Goal: Transaction & Acquisition: Purchase product/service

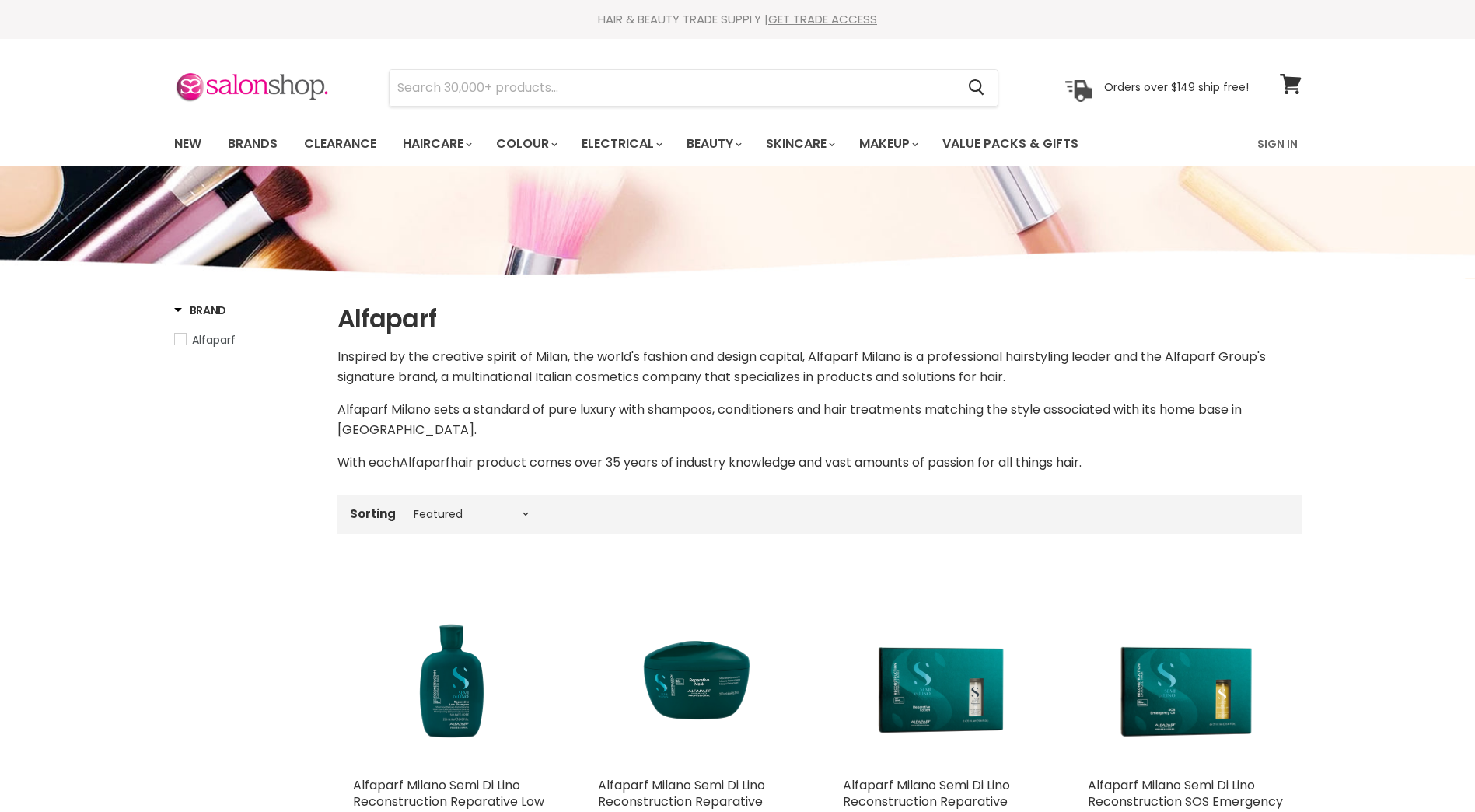
select select "manual"
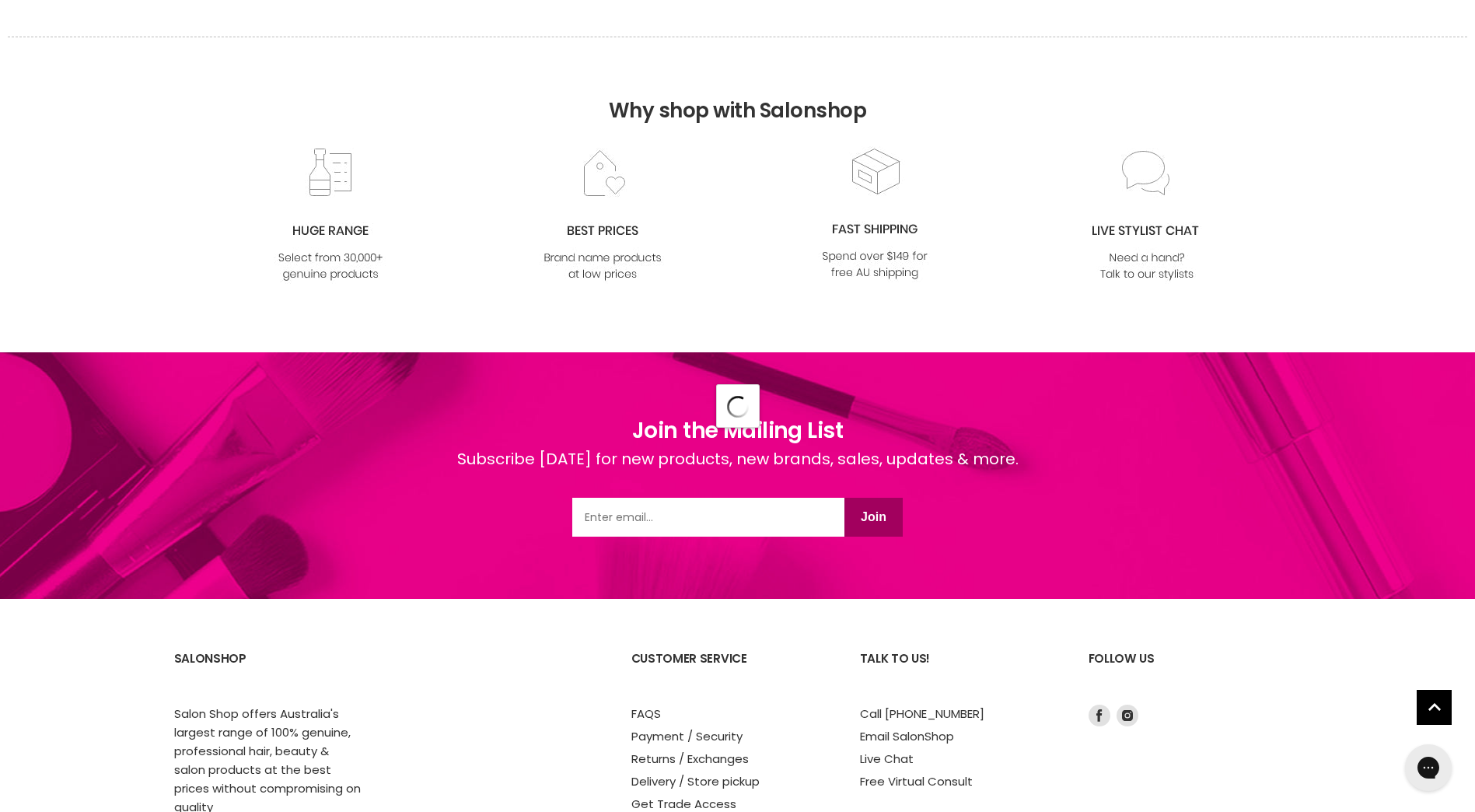
select select "manual"
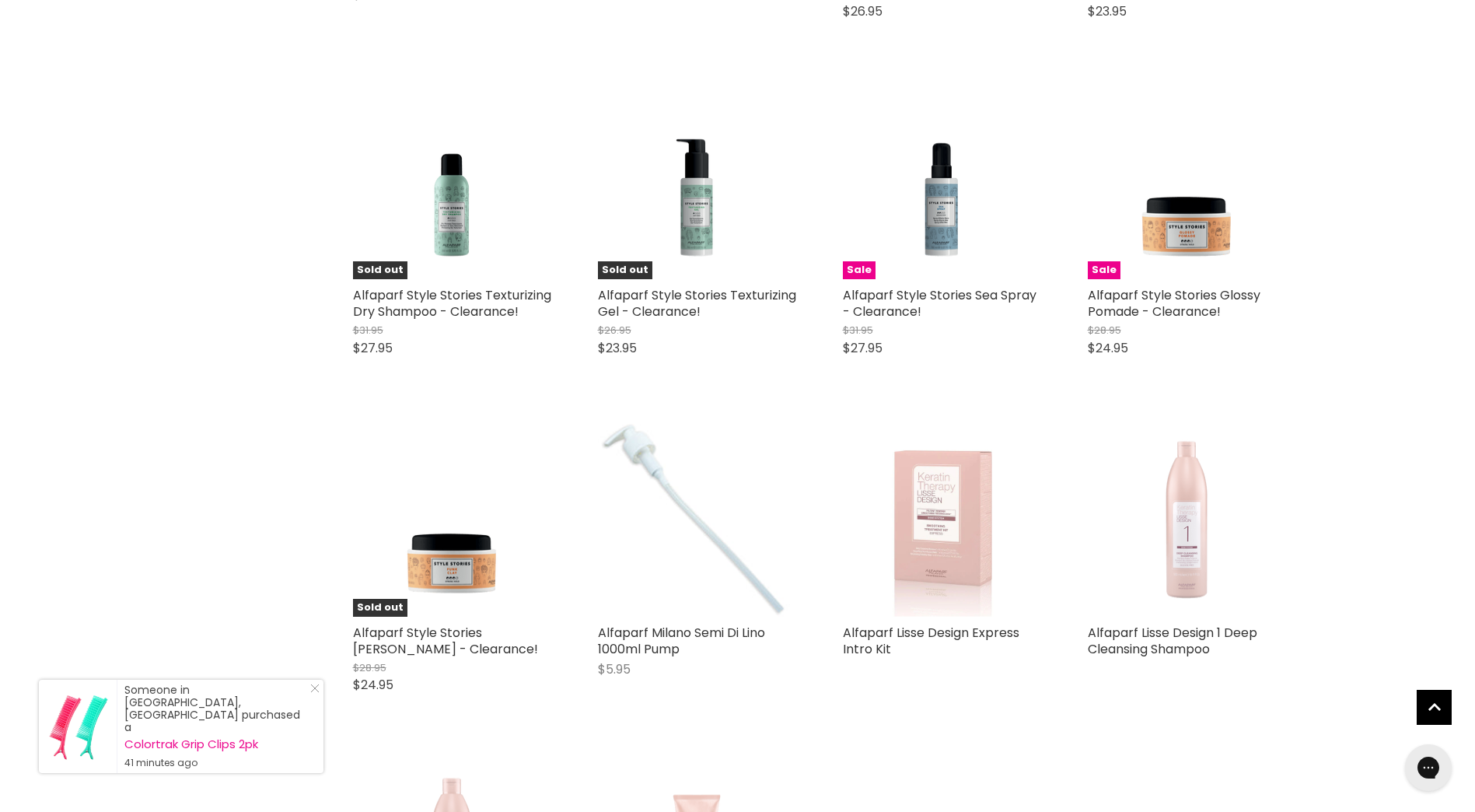
scroll to position [5450, 0]
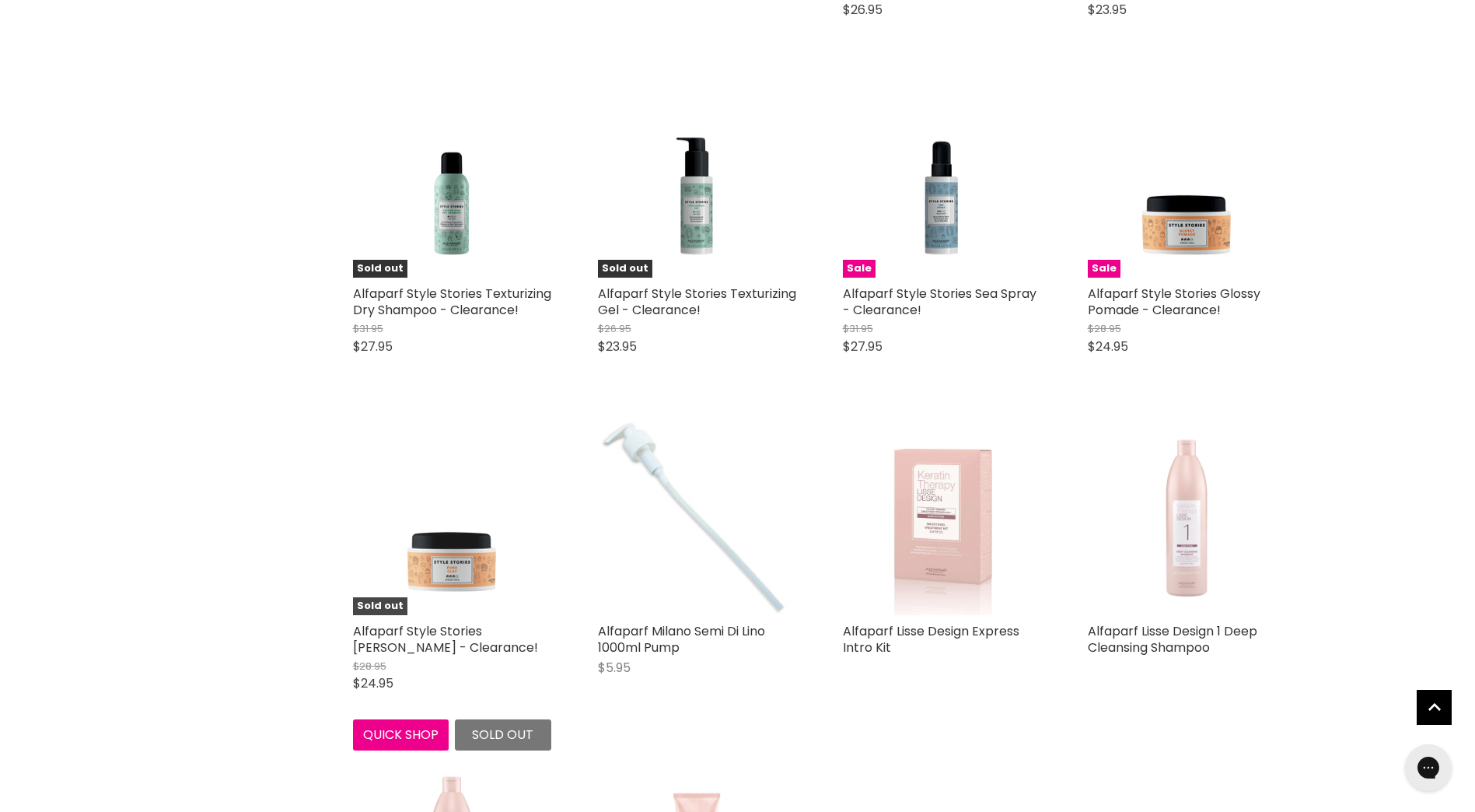
click at [447, 535] on img "Main content" at bounding box center [451, 515] width 198 height 198
